Goal: Task Accomplishment & Management: Manage account settings

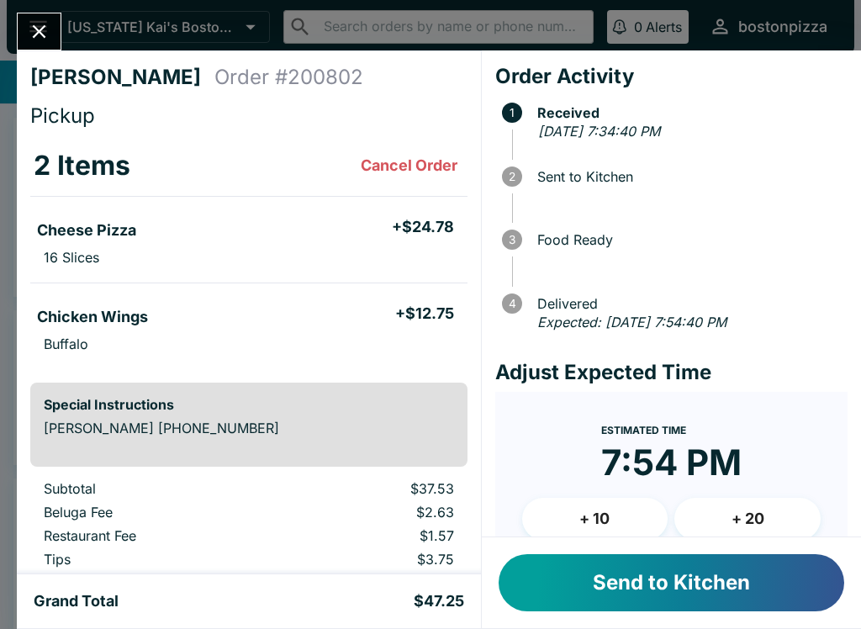
click at [568, 582] on button "Send to Kitchen" at bounding box center [672, 582] width 346 height 57
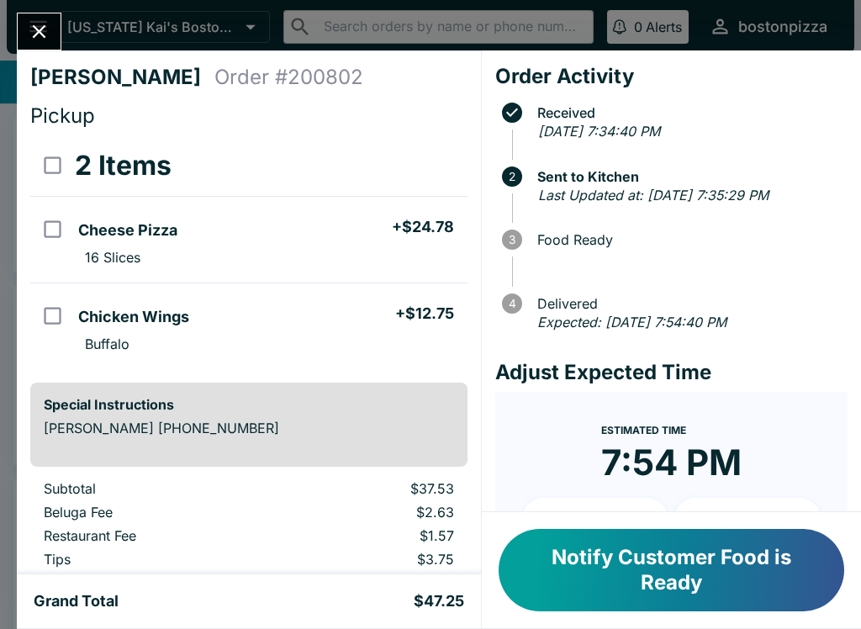
click at [733, 590] on button "Notify Customer Food is Ready" at bounding box center [672, 570] width 346 height 82
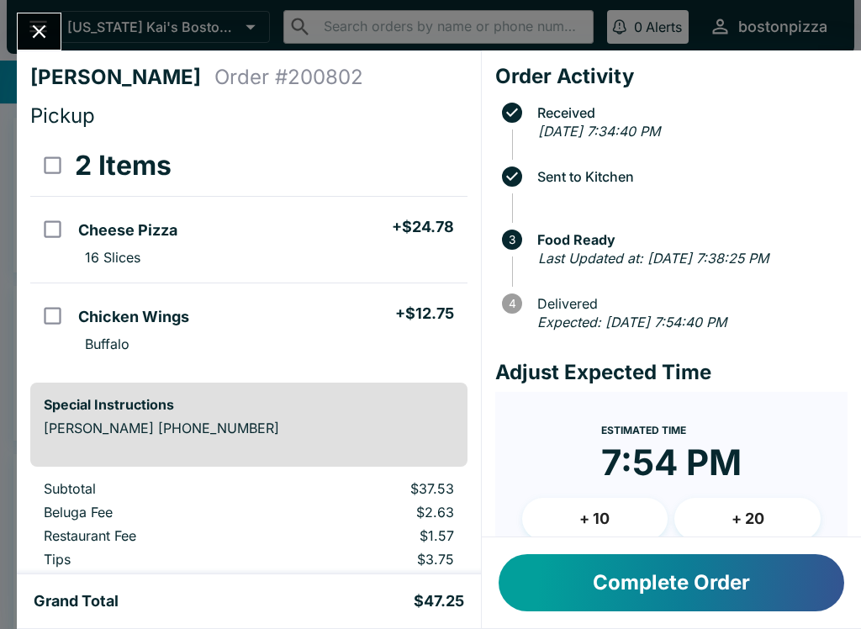
click at [686, 603] on button "Complete Order" at bounding box center [672, 582] width 346 height 57
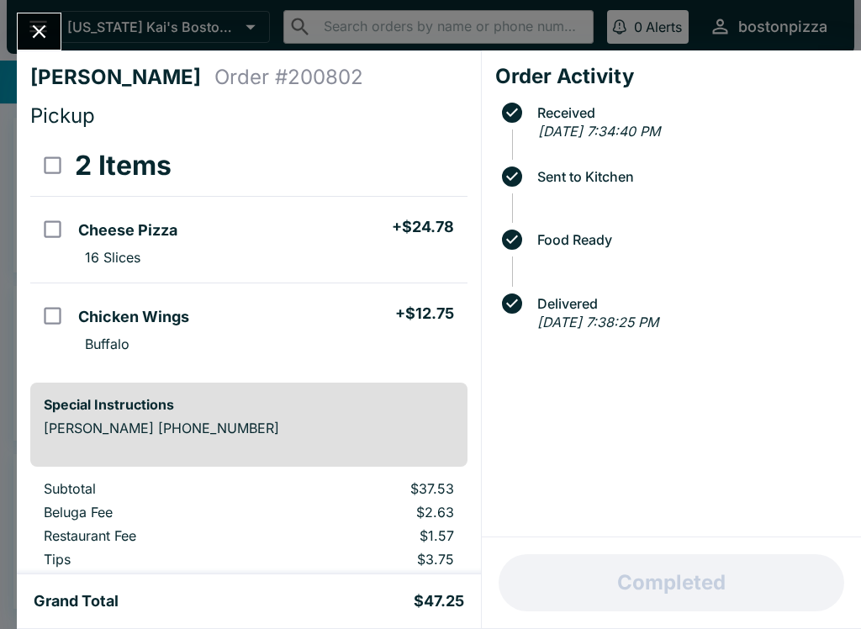
click at [60, 25] on button "Close" at bounding box center [39, 31] width 43 height 36
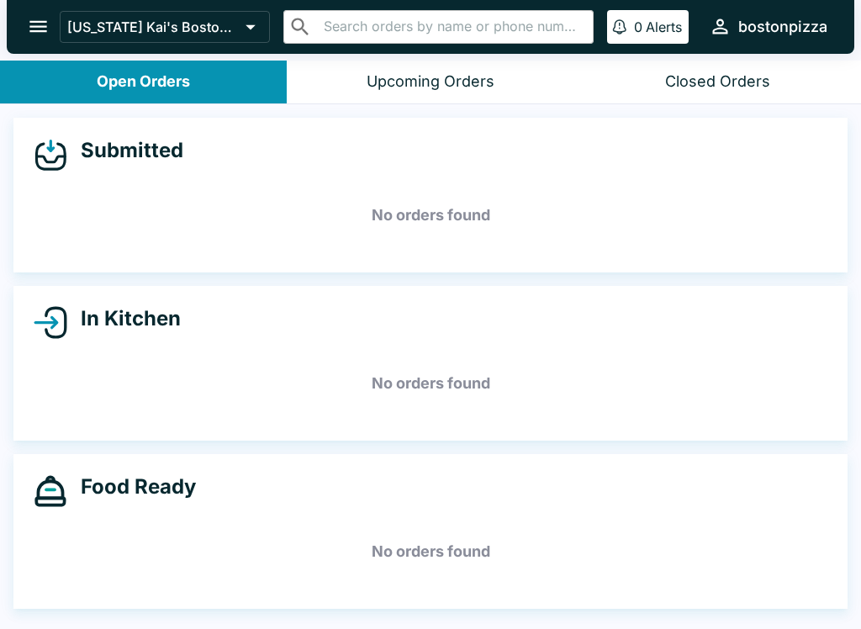
click at [27, 24] on icon "open drawer" at bounding box center [38, 26] width 23 height 23
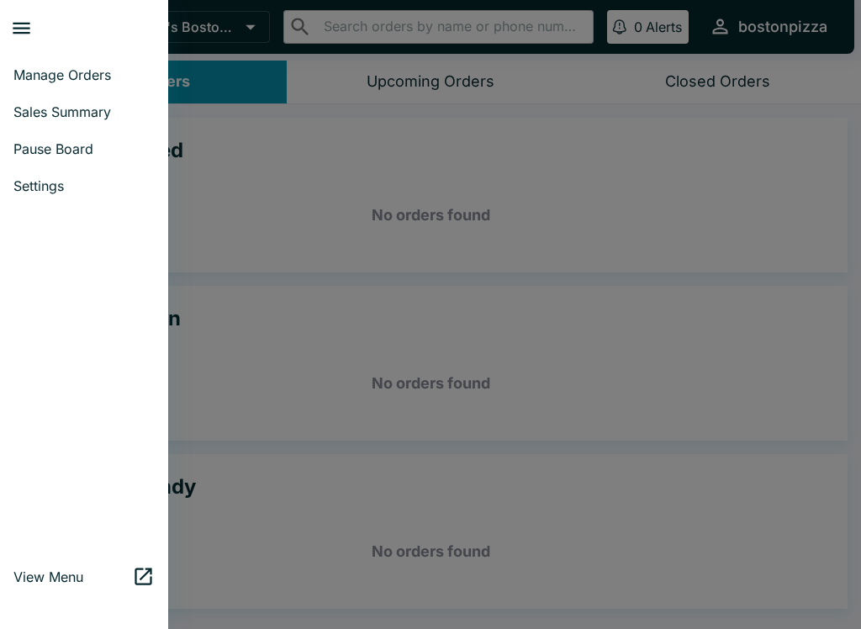
click at [42, 75] on span "Manage Orders" at bounding box center [83, 74] width 141 height 17
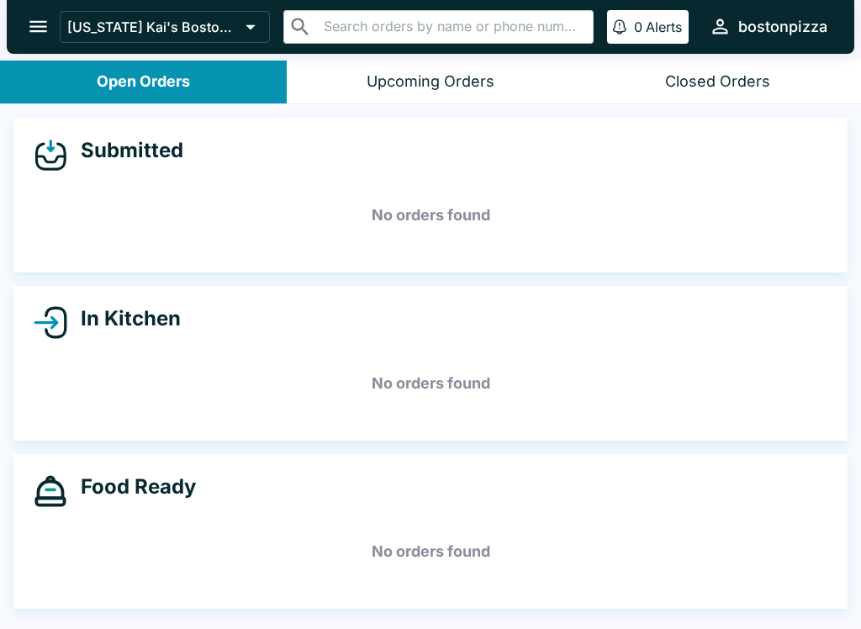
click at [28, 29] on icon "open drawer" at bounding box center [38, 26] width 23 height 23
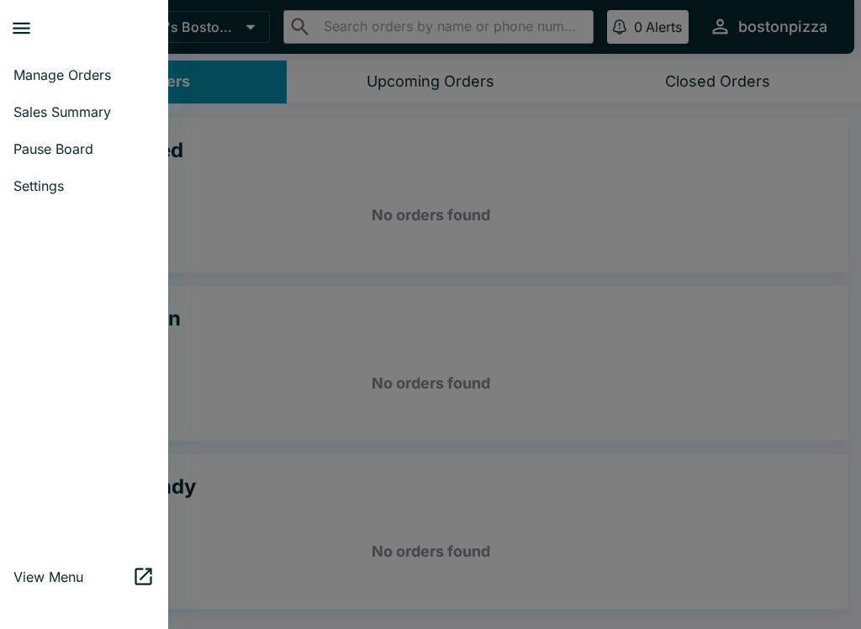
click at [34, 111] on span "Sales Summary" at bounding box center [83, 111] width 141 height 17
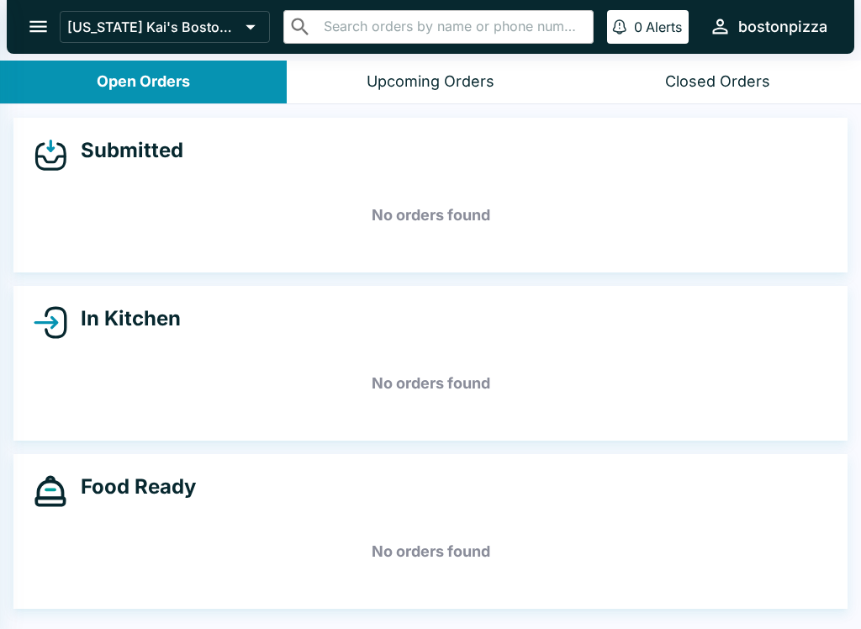
select select "03:00"
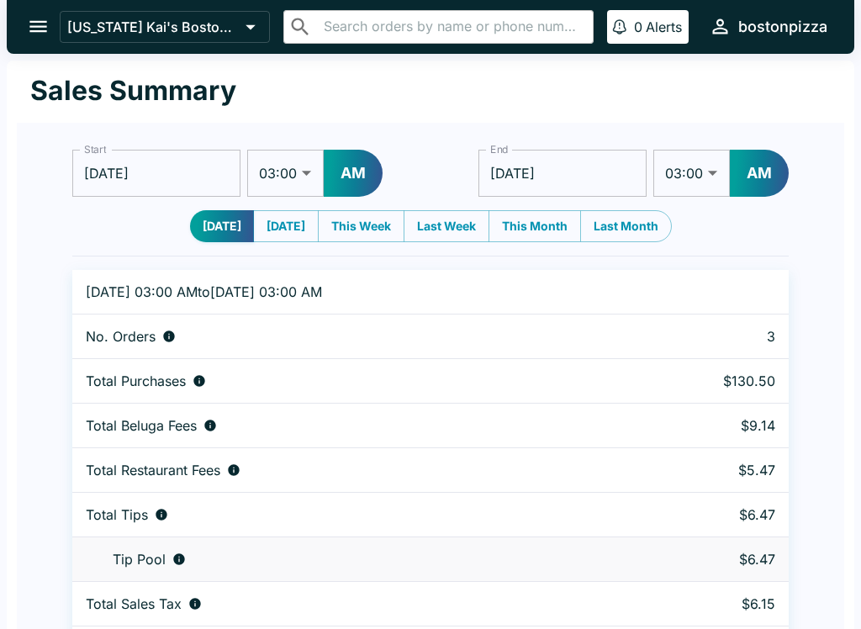
scroll to position [51, 0]
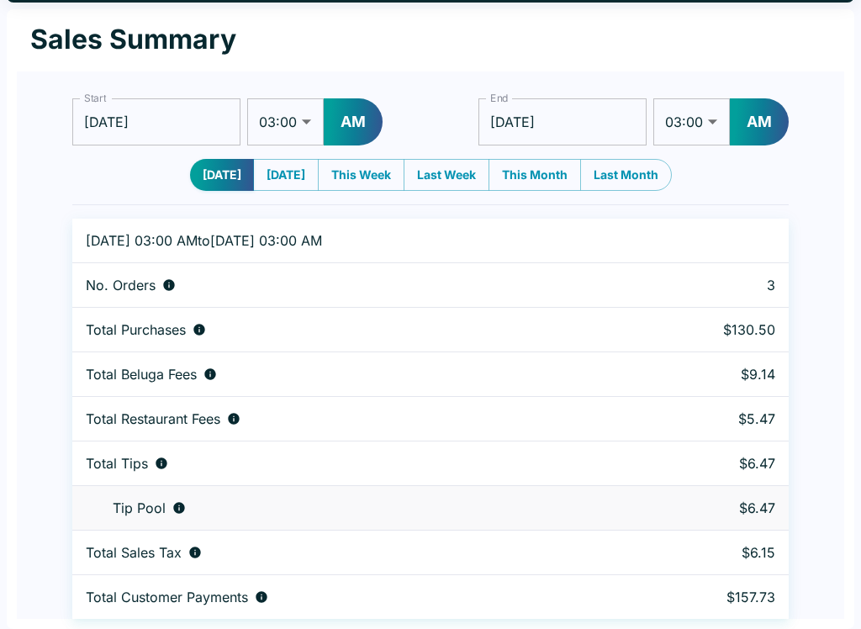
click at [124, 392] on td "Total Beluga Fees" at bounding box center [347, 374] width 551 height 45
